Goal: Task Accomplishment & Management: Use online tool/utility

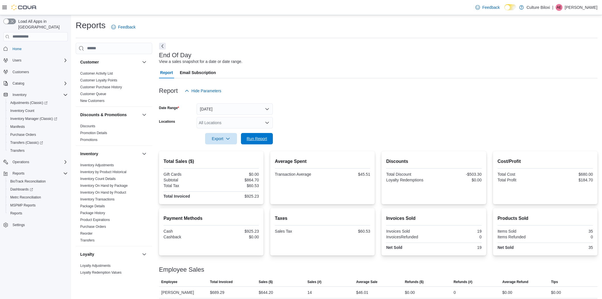
click at [251, 136] on span "Run Report" at bounding box center [257, 139] width 20 height 6
